Goal: Information Seeking & Learning: Learn about a topic

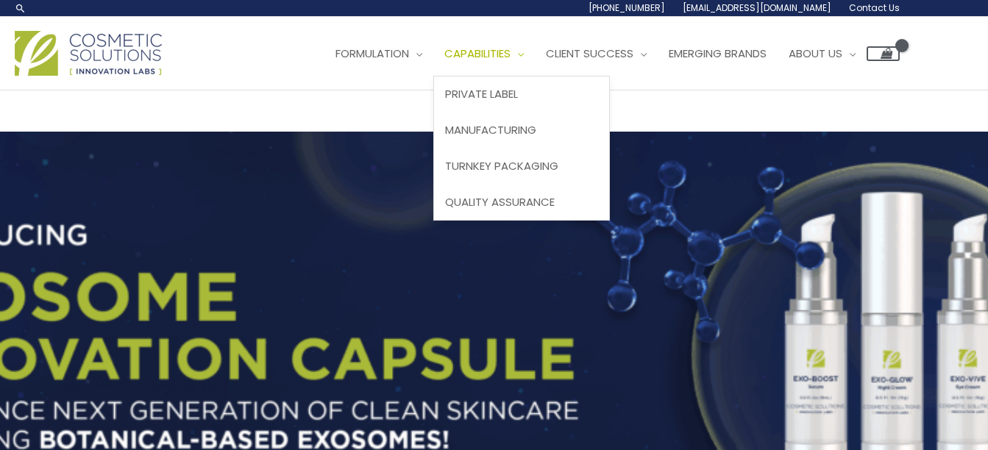
click at [511, 51] on span "Capabilities" at bounding box center [477, 53] width 66 height 15
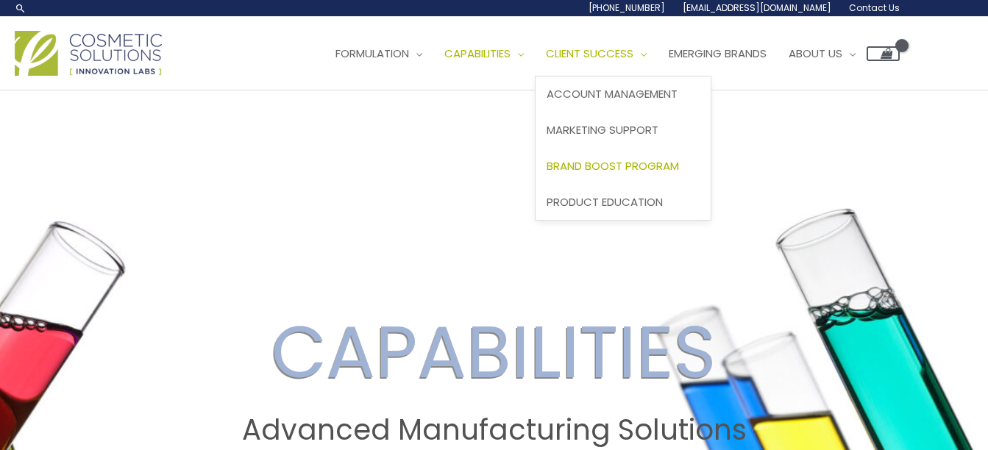
click at [625, 165] on span "Brand Boost Program" at bounding box center [613, 165] width 132 height 15
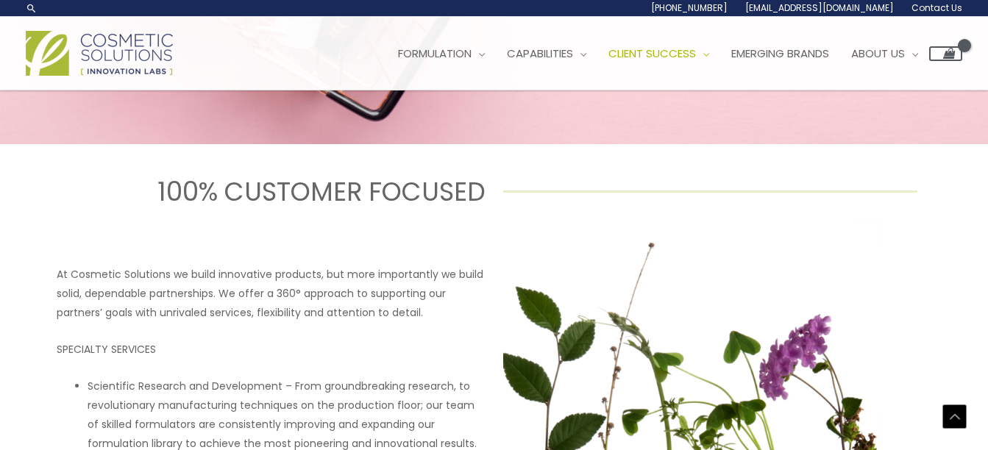
scroll to position [455, 0]
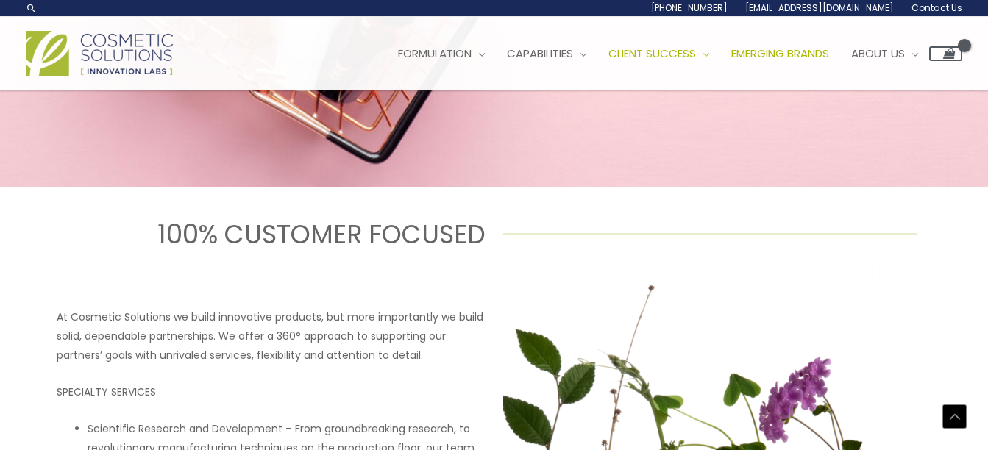
click at [805, 59] on span "Emerging Brands" at bounding box center [780, 53] width 98 height 15
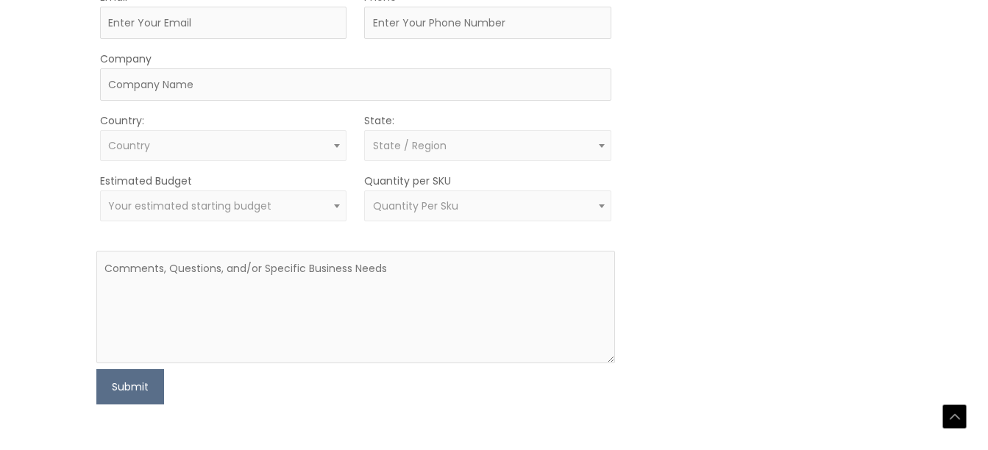
scroll to position [1130, 0]
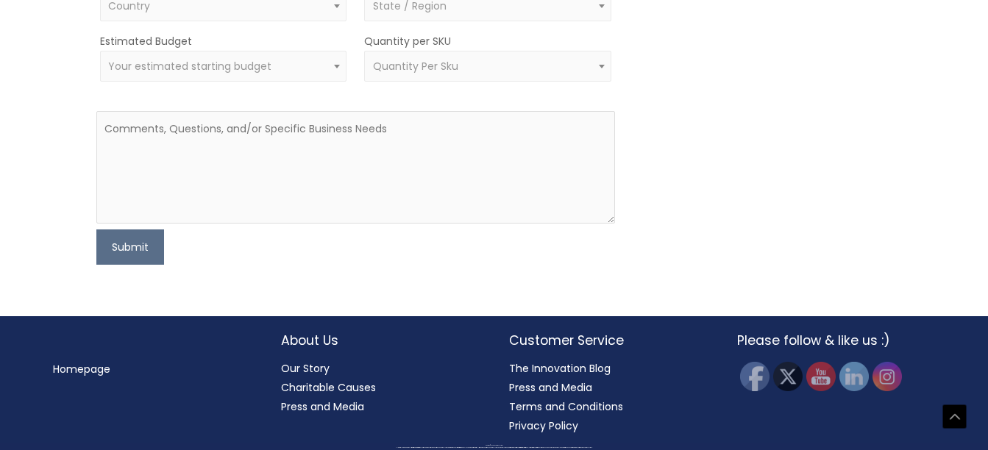
click at [310, 366] on link "Our Story" at bounding box center [305, 368] width 49 height 15
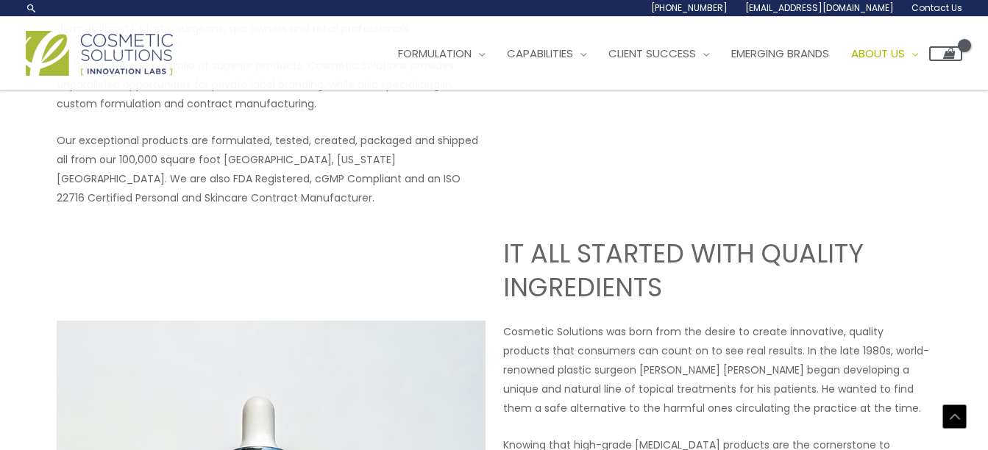
scroll to position [238, 0]
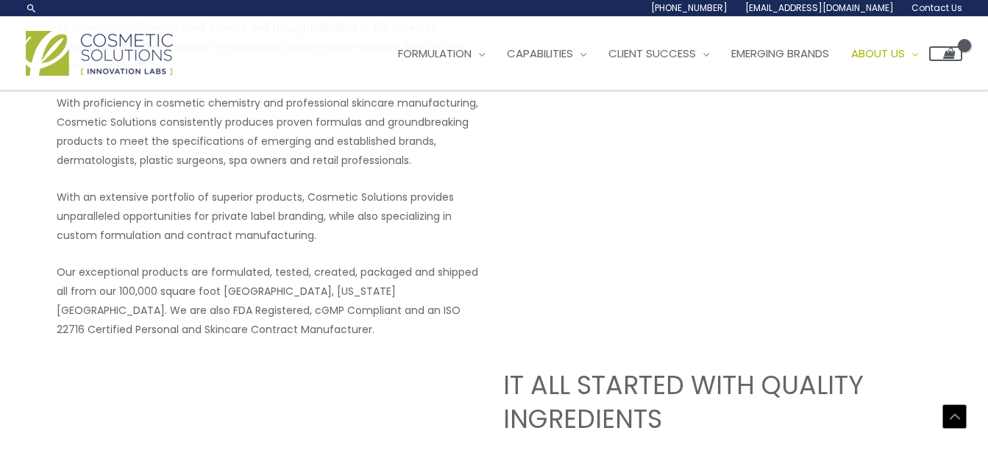
drag, startPoint x: 948, startPoint y: 4, endPoint x: 538, endPoint y: 319, distance: 516.9
click at [538, 319] on div at bounding box center [717, 169] width 429 height 340
click at [905, 55] on span "About Us" at bounding box center [878, 53] width 54 height 15
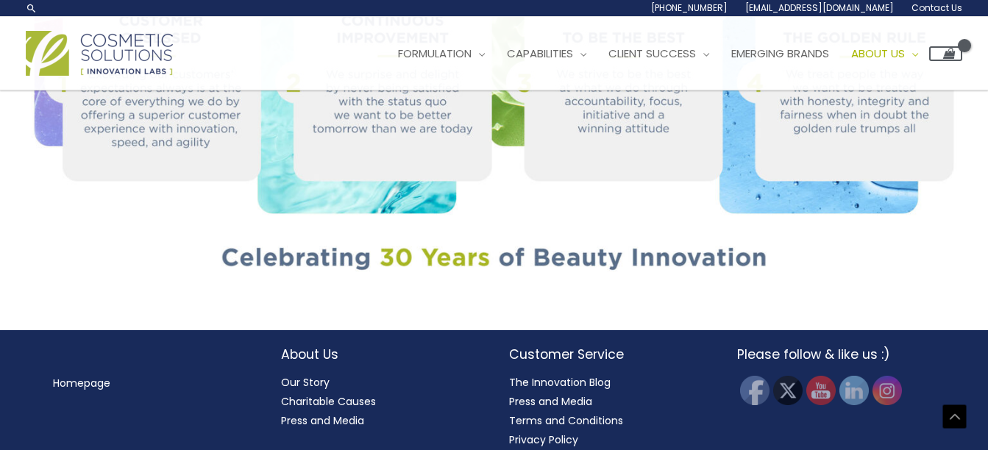
scroll to position [1668, 0]
